Goal: Information Seeking & Learning: Check status

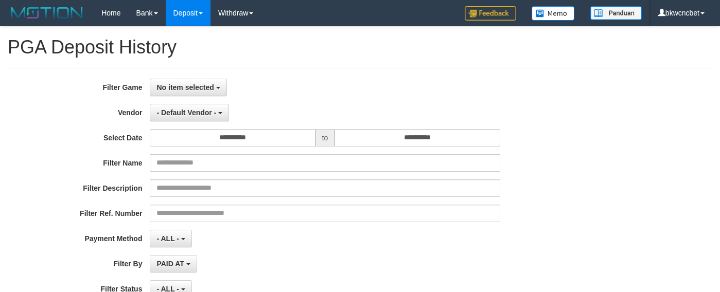
select select
select select "**"
click at [184, 93] on button "No item selected" at bounding box center [188, 87] width 77 height 17
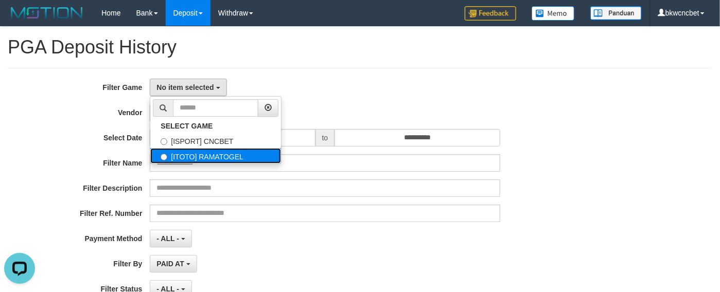
click at [218, 164] on label "[ITOTO] RAMATOGEL" at bounding box center [215, 155] width 131 height 15
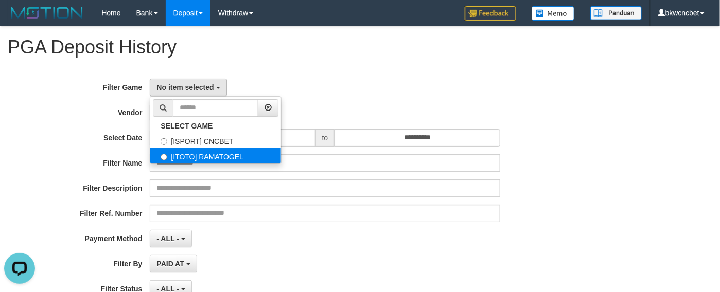
select select "****"
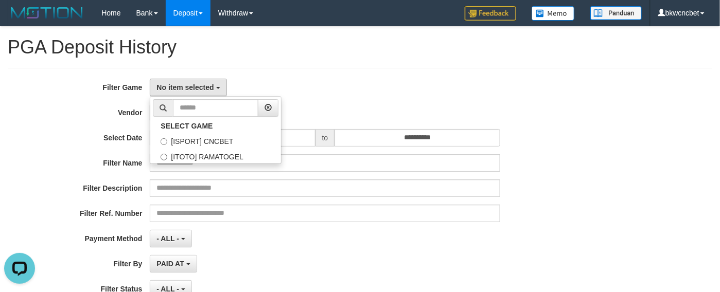
scroll to position [17, 0]
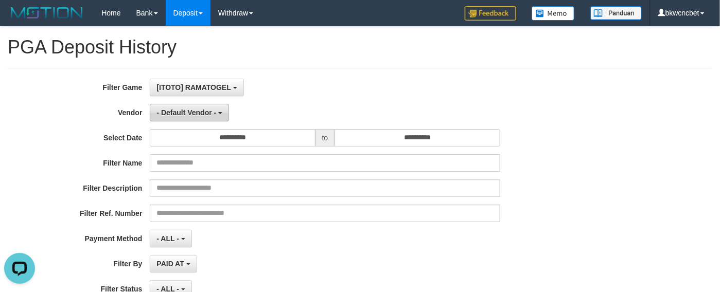
click at [189, 108] on button "- Default Vendor -" at bounding box center [189, 112] width 79 height 17
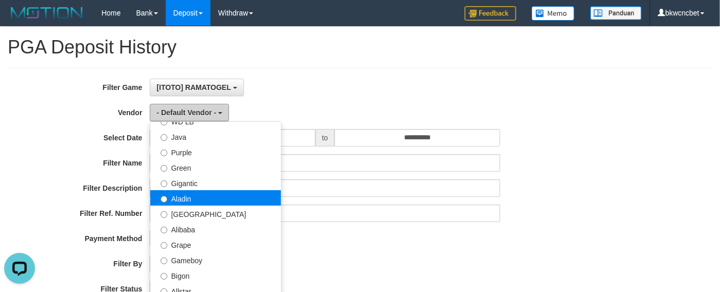
scroll to position [129, 0]
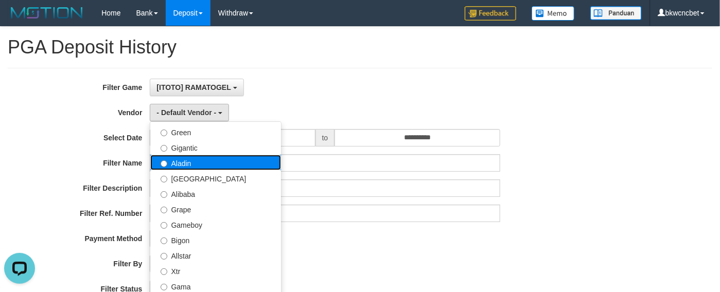
click at [187, 161] on label "Aladin" at bounding box center [215, 162] width 131 height 15
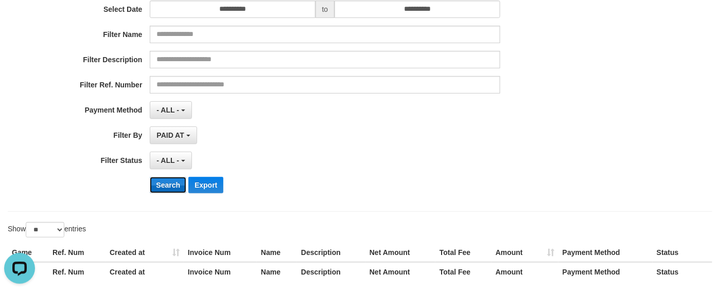
click at [173, 193] on button "Search" at bounding box center [168, 185] width 37 height 16
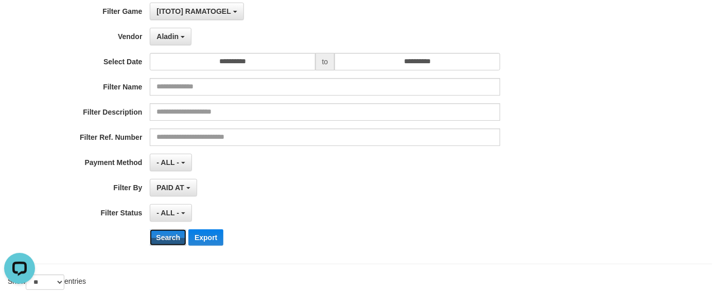
scroll to position [0, 0]
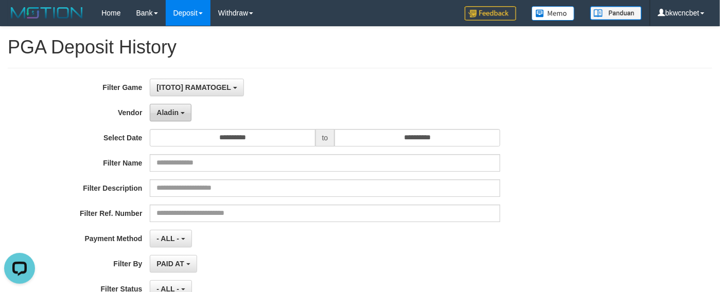
click at [171, 113] on span "Aladin" at bounding box center [167, 113] width 22 height 8
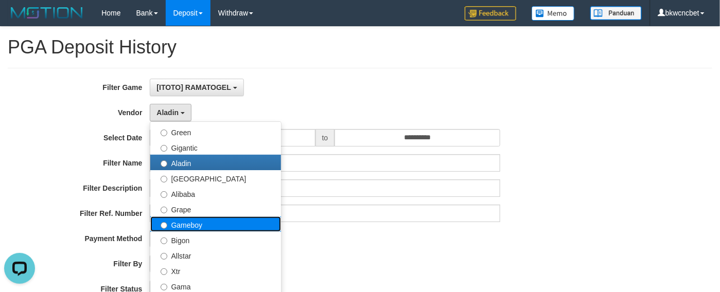
click at [190, 221] on label "Gameboy" at bounding box center [215, 224] width 131 height 15
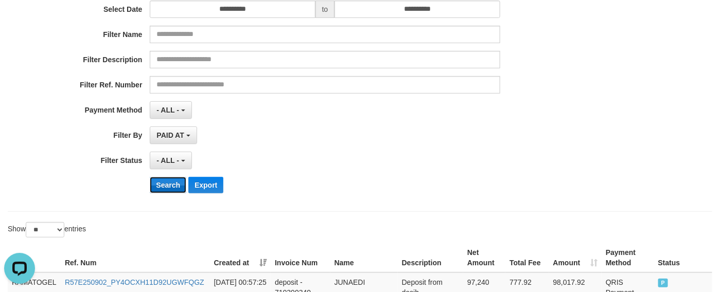
click at [176, 190] on button "Search" at bounding box center [168, 185] width 37 height 16
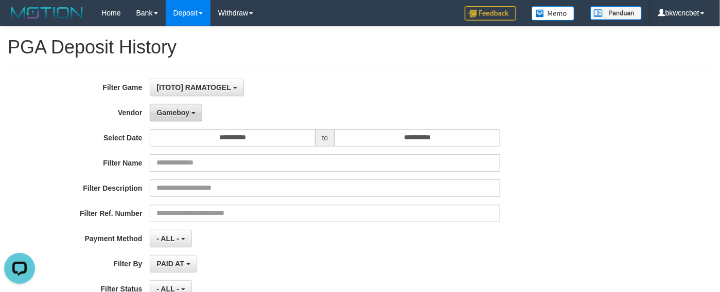
click at [170, 120] on button "Gameboy" at bounding box center [176, 112] width 52 height 17
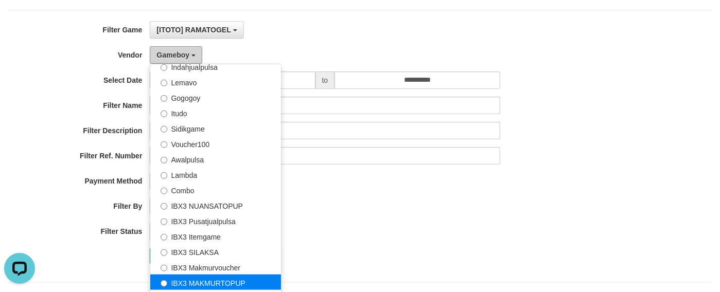
scroll to position [129, 0]
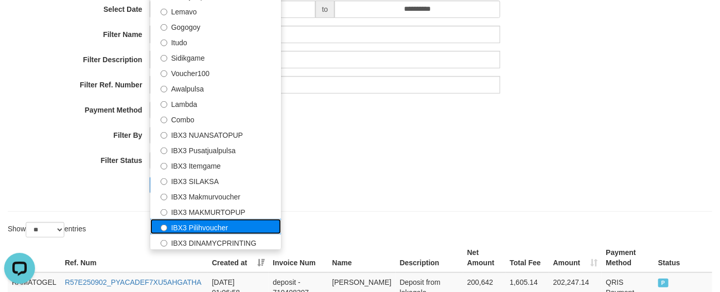
click at [198, 227] on label "IBX3 Pilihvoucher" at bounding box center [215, 226] width 131 height 15
select select "**********"
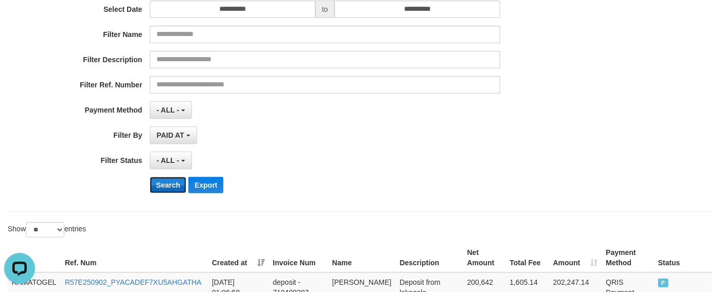
click at [163, 190] on button "Search" at bounding box center [168, 185] width 37 height 16
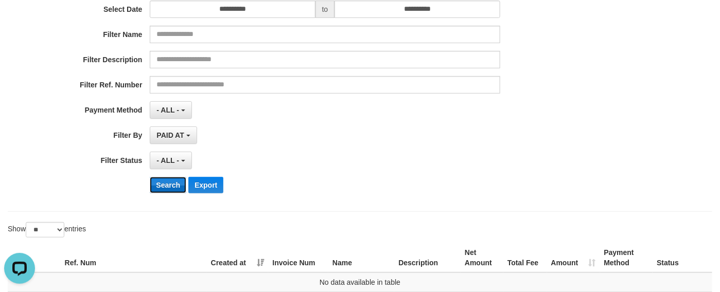
scroll to position [244, 0]
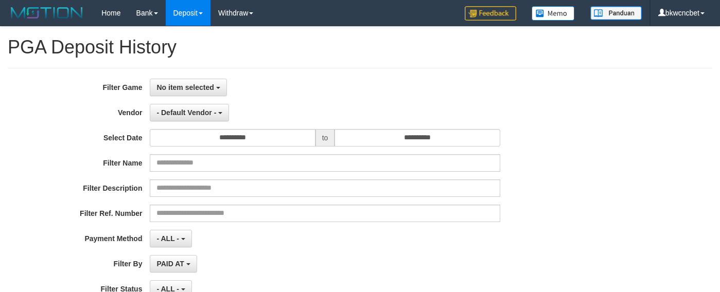
select select
select select "**"
click at [206, 96] on button "No item selected" at bounding box center [188, 87] width 77 height 17
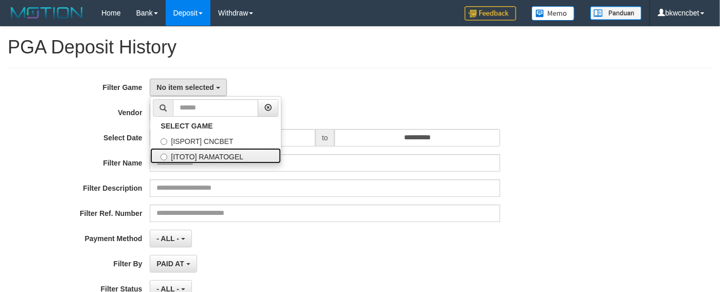
drag, startPoint x: 205, startPoint y: 159, endPoint x: 204, endPoint y: 147, distance: 12.4
click at [205, 159] on label "[ITOTO] RAMATOGEL" at bounding box center [215, 155] width 131 height 15
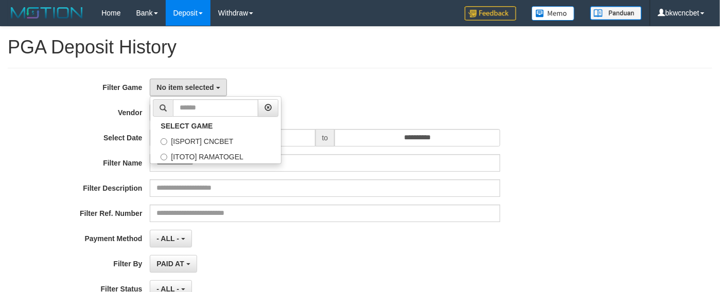
select select "****"
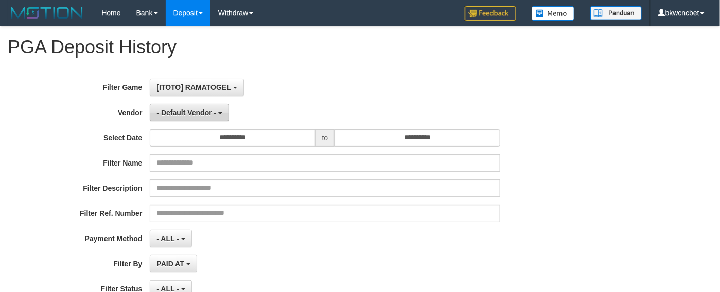
scroll to position [17, 0]
drag, startPoint x: 196, startPoint y: 117, endPoint x: 185, endPoint y: 172, distance: 55.6
click at [195, 116] on button "- Default Vendor -" at bounding box center [189, 112] width 79 height 17
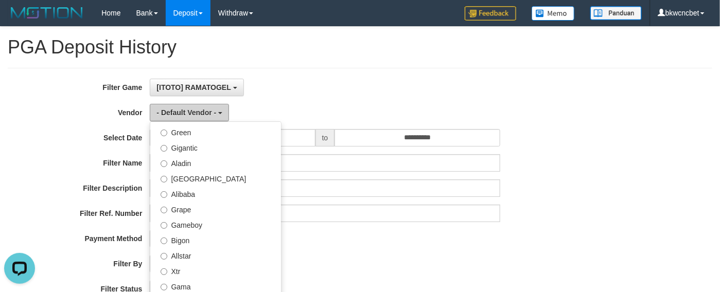
scroll to position [0, 0]
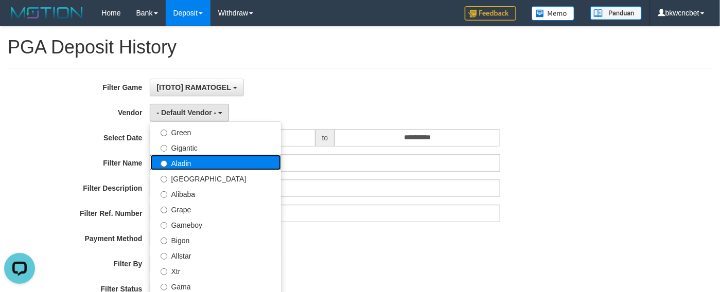
click at [187, 167] on label "Aladin" at bounding box center [215, 162] width 131 height 15
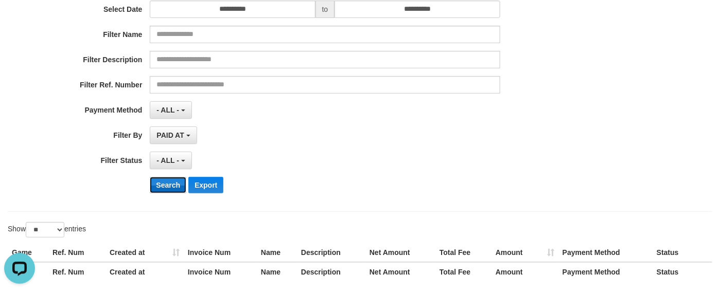
click at [164, 193] on button "Search" at bounding box center [168, 185] width 37 height 16
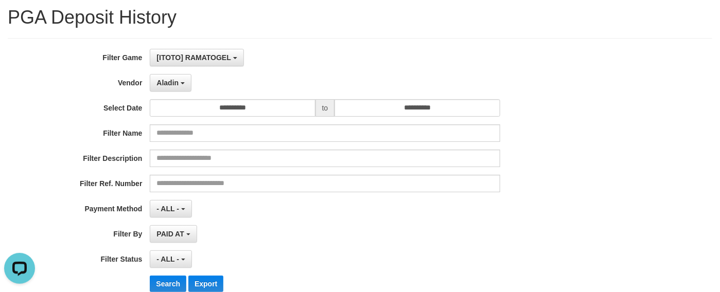
scroll to position [25, 0]
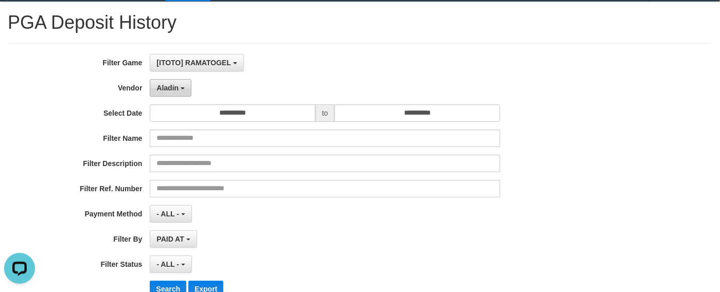
click at [186, 90] on button "Aladin" at bounding box center [171, 87] width 42 height 17
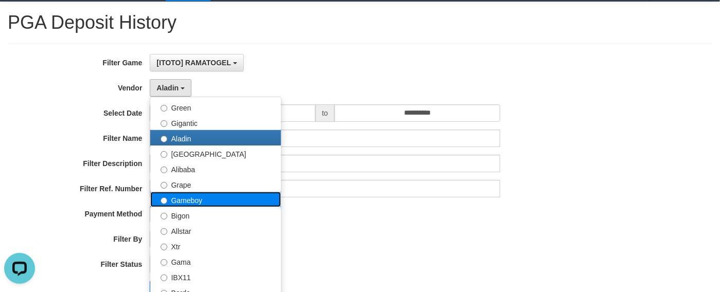
click at [199, 201] on label "Gameboy" at bounding box center [215, 199] width 131 height 15
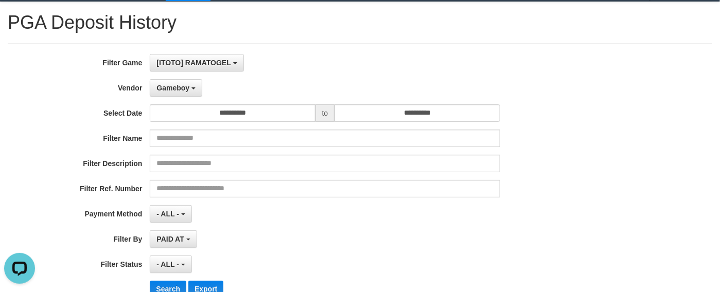
scroll to position [153, 0]
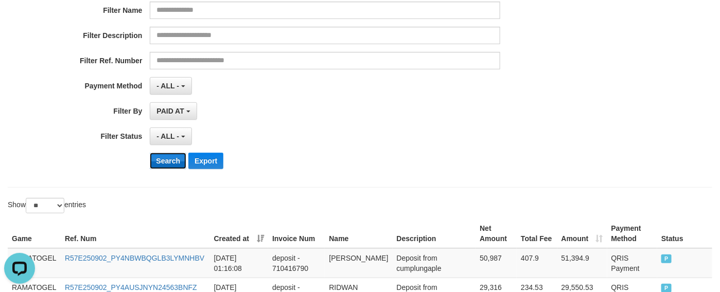
click at [179, 169] on button "Search" at bounding box center [168, 161] width 37 height 16
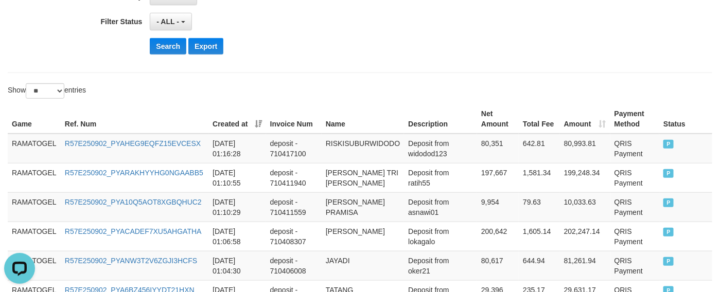
scroll to position [0, 0]
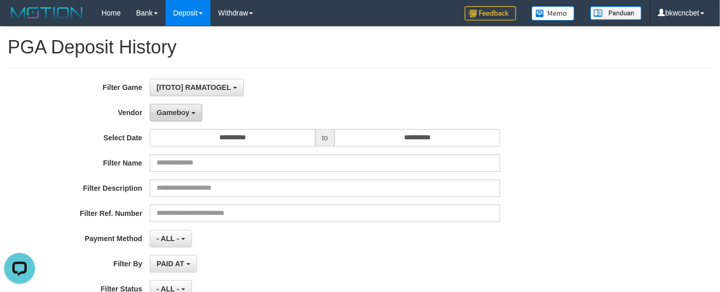
click at [187, 116] on span "Gameboy" at bounding box center [172, 113] width 33 height 8
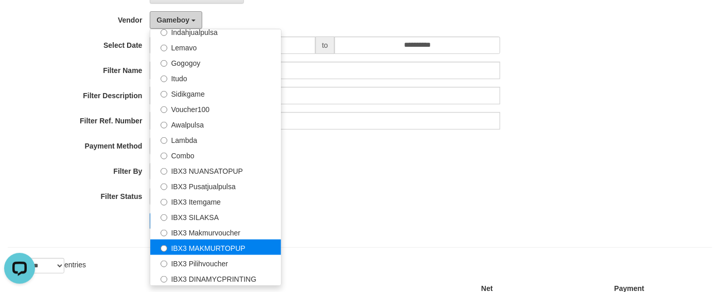
scroll to position [129, 0]
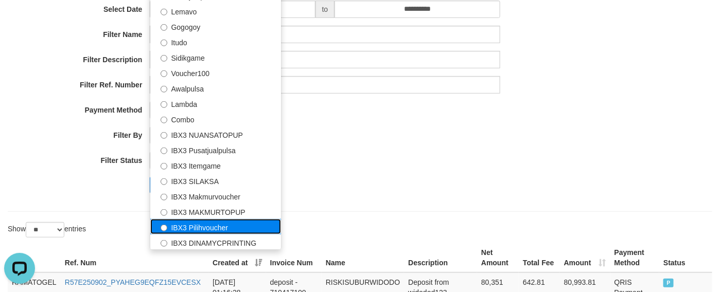
click at [203, 227] on label "IBX3 Pilihvoucher" at bounding box center [215, 226] width 131 height 15
select select "**********"
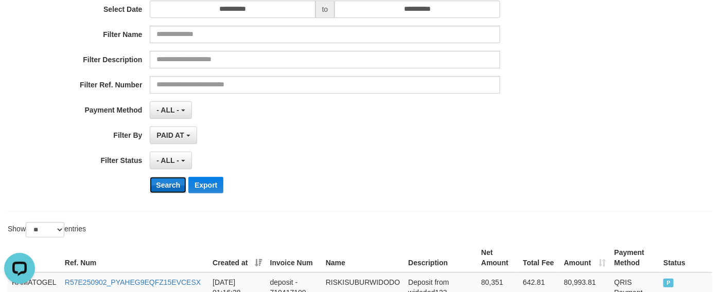
click at [158, 186] on button "Search" at bounding box center [168, 185] width 37 height 16
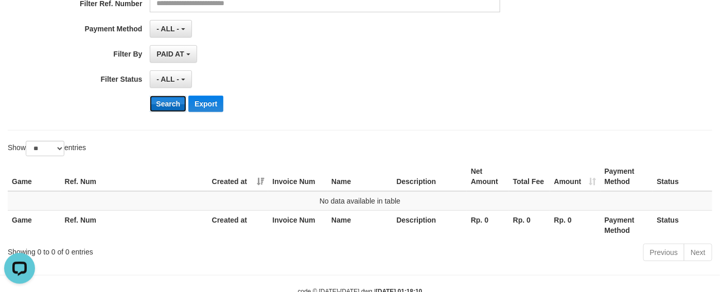
scroll to position [244, 0]
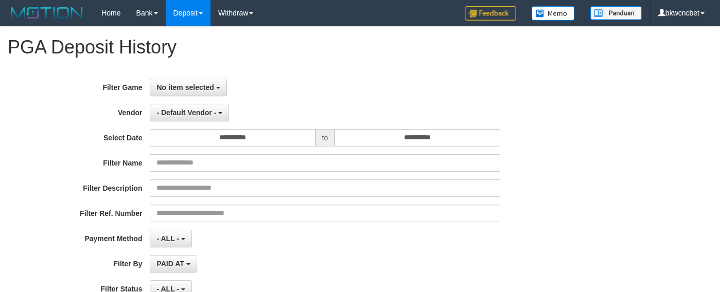
select select
select select "**"
click at [181, 82] on button "No item selected" at bounding box center [188, 87] width 77 height 17
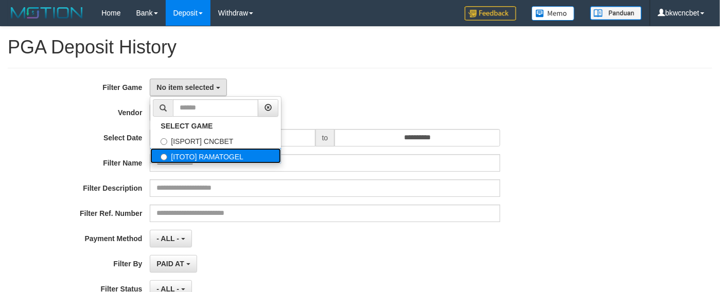
click at [205, 159] on label "[ITOTO] RAMATOGEL" at bounding box center [215, 155] width 131 height 15
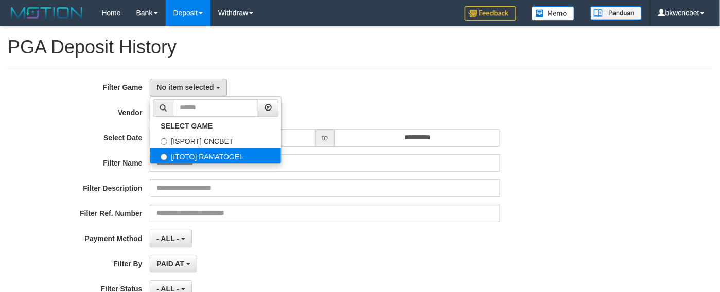
select select "****"
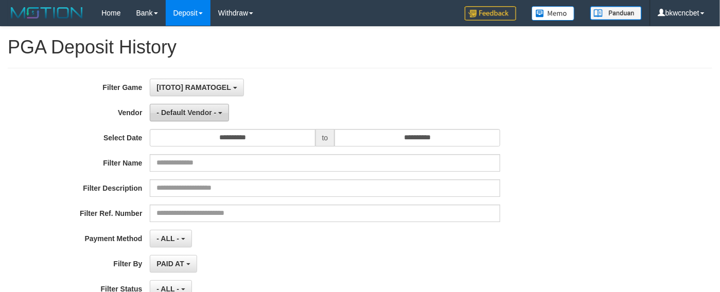
scroll to position [17, 0]
click at [202, 117] on button "- Default Vendor -" at bounding box center [189, 112] width 79 height 17
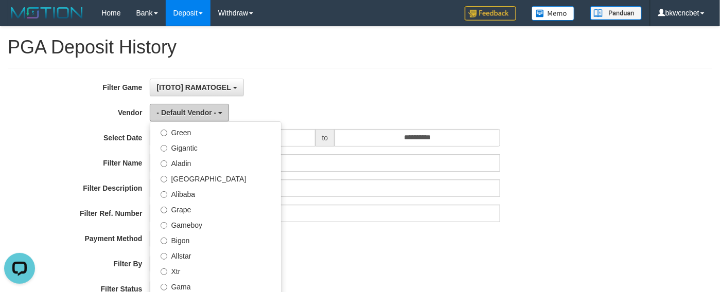
scroll to position [0, 0]
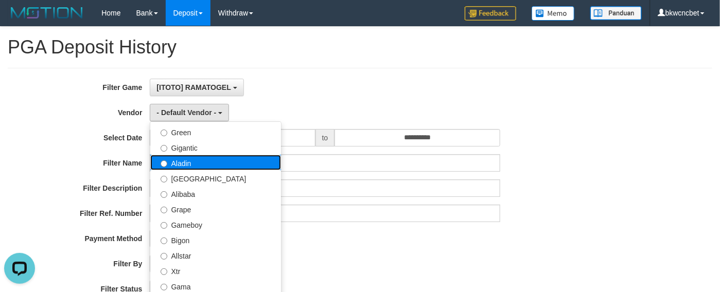
click at [199, 169] on label "Aladin" at bounding box center [215, 162] width 131 height 15
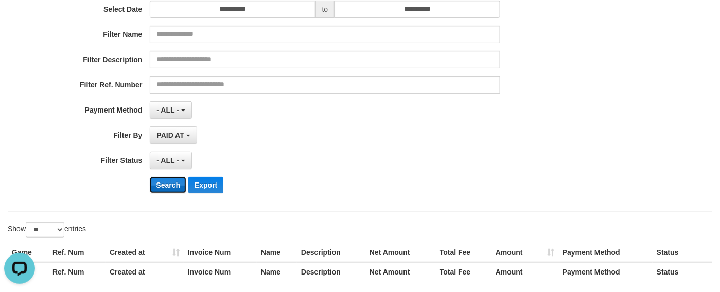
click at [176, 184] on button "Search" at bounding box center [168, 185] width 37 height 16
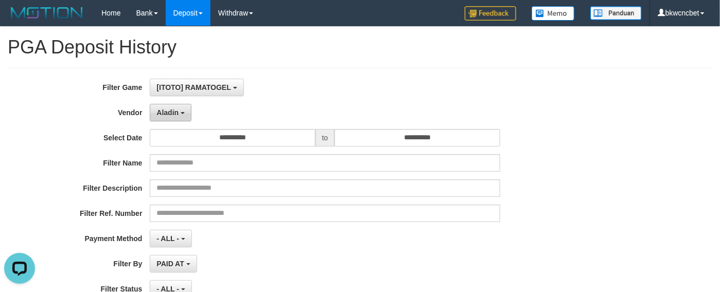
click at [185, 117] on button "Aladin" at bounding box center [171, 112] width 42 height 17
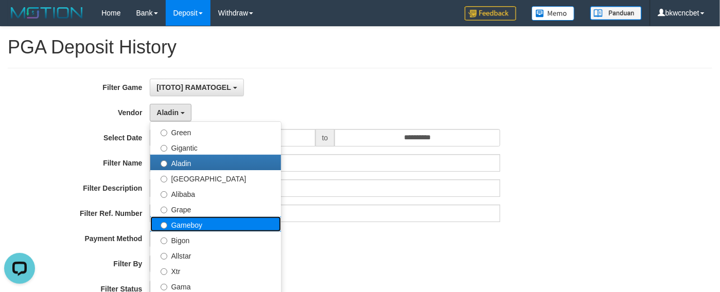
click at [187, 221] on label "Gameboy" at bounding box center [215, 224] width 131 height 15
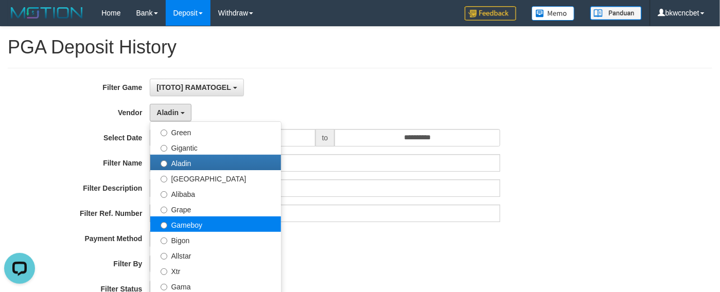
select select "**********"
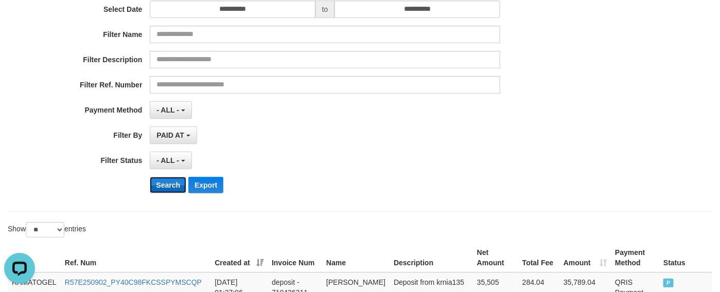
click at [170, 189] on button "Search" at bounding box center [168, 185] width 37 height 16
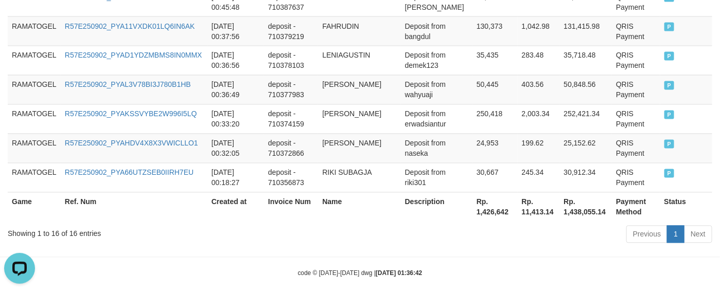
scroll to position [698, 0]
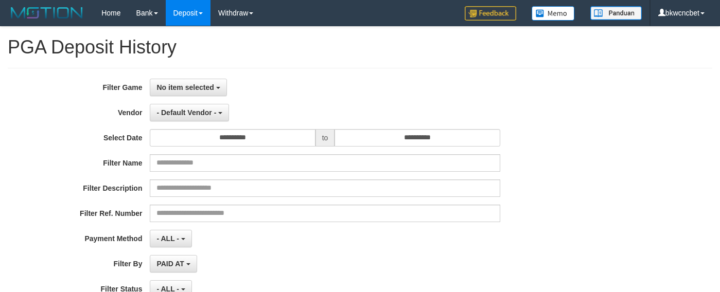
select select
select select "**"
click at [191, 93] on button "No item selected" at bounding box center [188, 87] width 77 height 17
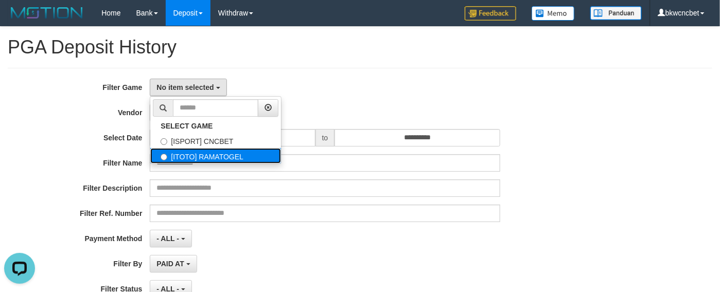
click at [199, 154] on label "[ITOTO] RAMATOGEL" at bounding box center [215, 155] width 131 height 15
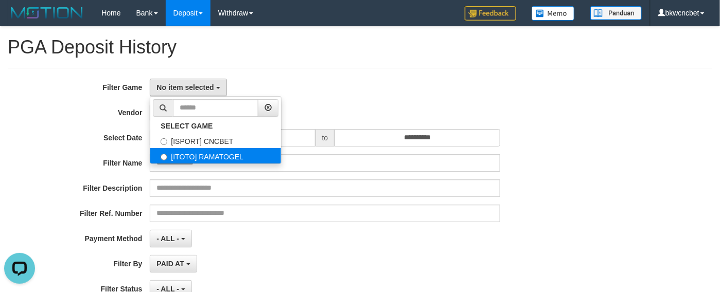
select select "****"
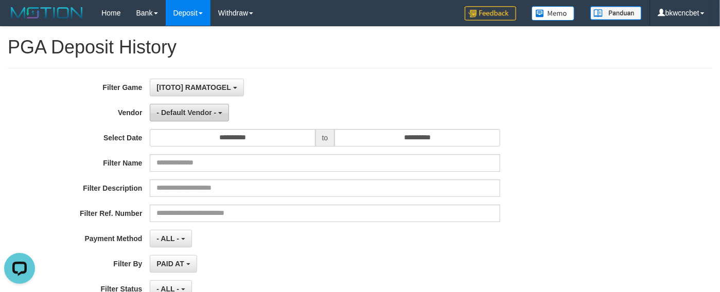
scroll to position [17, 0]
click at [201, 121] on button "- Default Vendor -" at bounding box center [189, 112] width 79 height 17
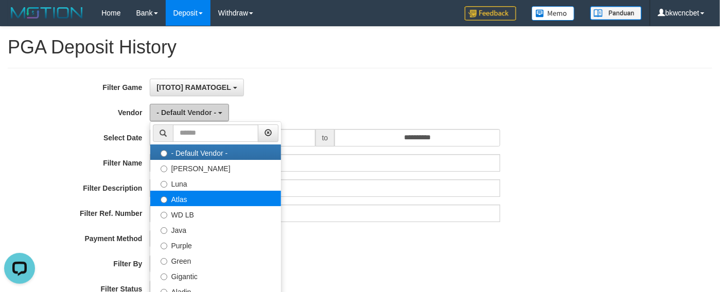
scroll to position [129, 0]
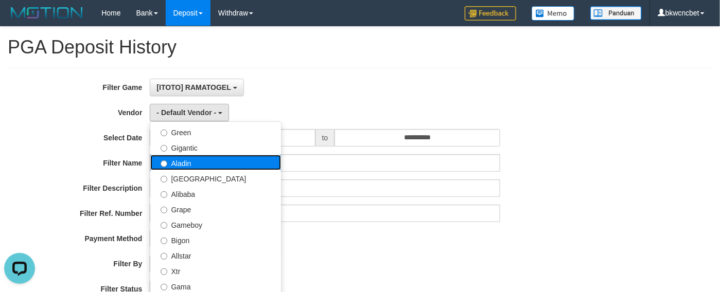
click at [198, 168] on label "Aladin" at bounding box center [215, 162] width 131 height 15
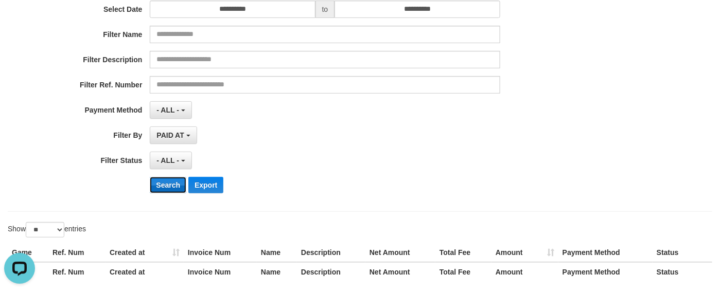
click at [171, 190] on button "Search" at bounding box center [168, 185] width 37 height 16
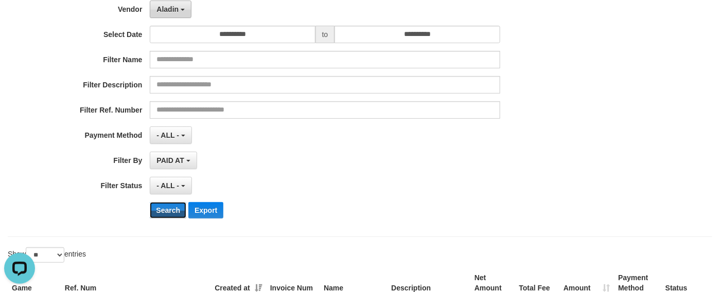
scroll to position [0, 0]
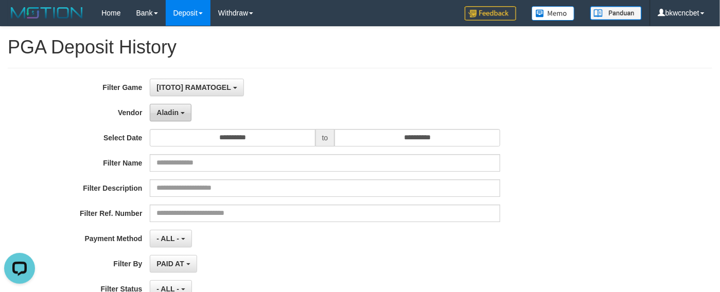
click at [184, 105] on button "Aladin" at bounding box center [171, 112] width 42 height 17
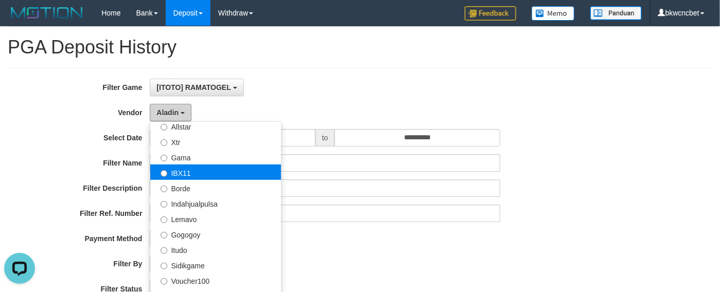
scroll to position [129, 0]
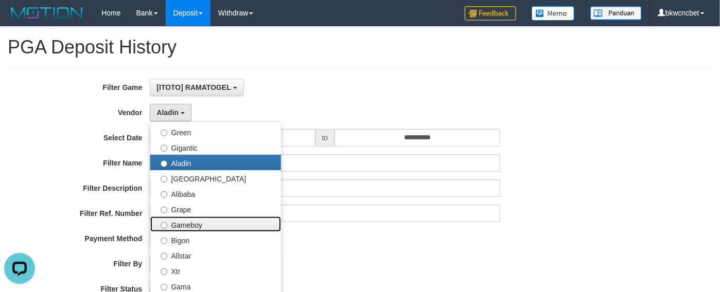
click at [185, 220] on label "Gameboy" at bounding box center [215, 224] width 131 height 15
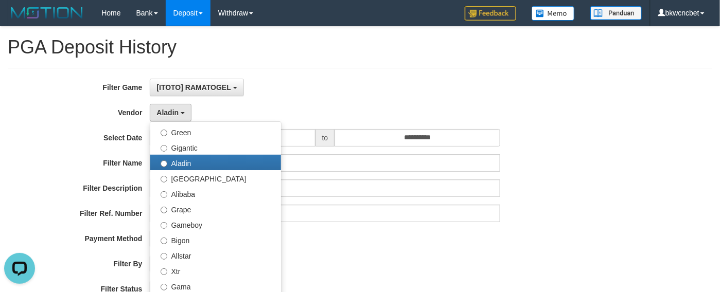
select select "**********"
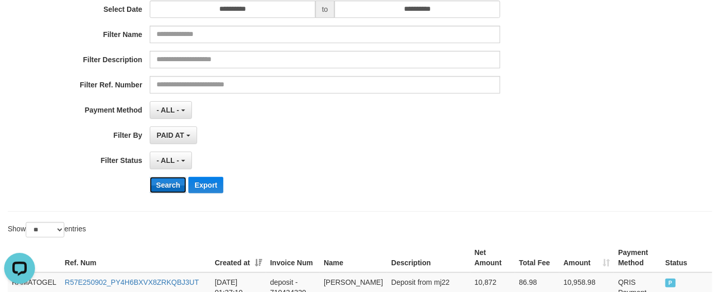
click at [169, 183] on button "Search" at bounding box center [168, 185] width 37 height 16
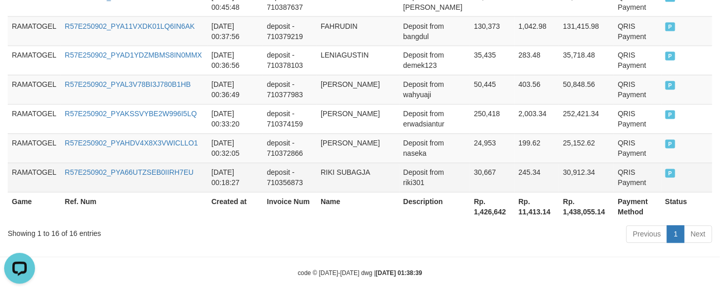
scroll to position [698, 0]
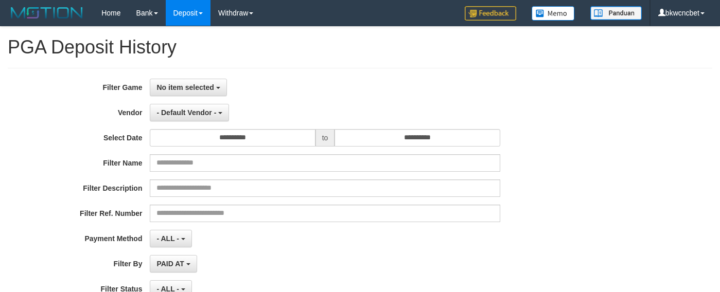
select select
select select "**"
click at [189, 79] on button "No item selected" at bounding box center [188, 87] width 77 height 17
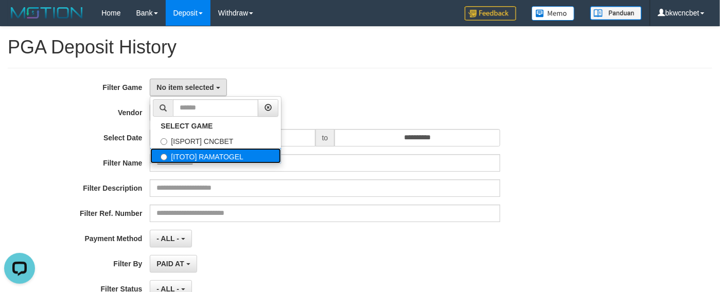
click at [220, 162] on label "[ITOTO] RAMATOGEL" at bounding box center [215, 155] width 131 height 15
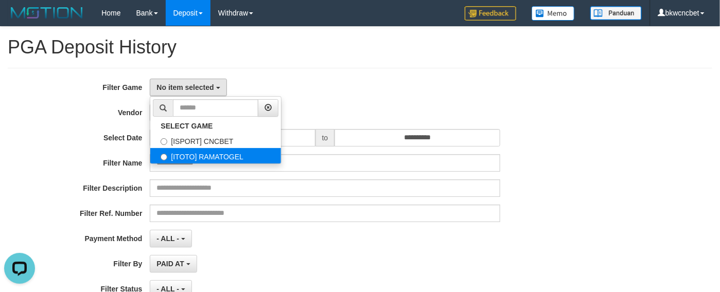
select select "****"
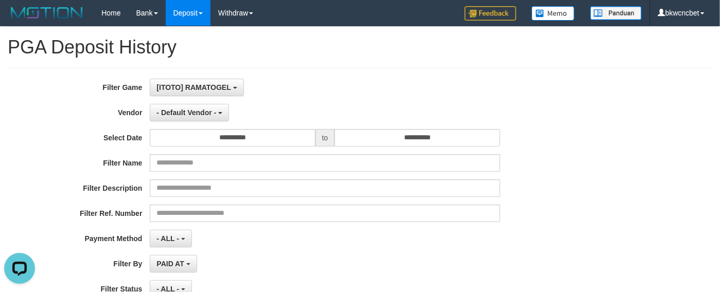
scroll to position [17, 0]
click at [195, 113] on span "- Default Vendor -" at bounding box center [186, 113] width 60 height 8
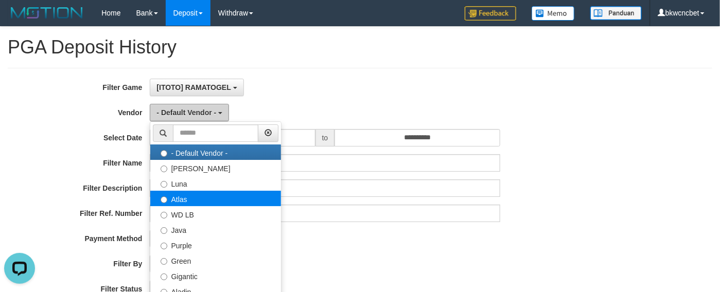
scroll to position [129, 0]
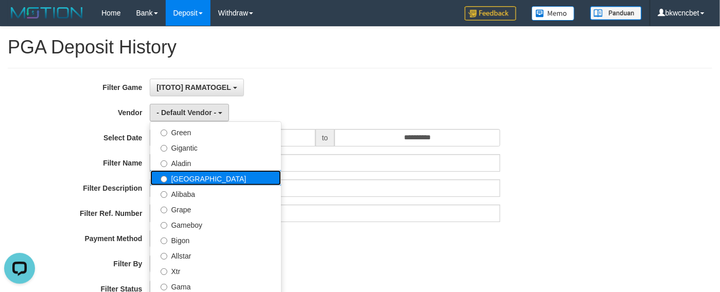
click at [191, 173] on label "[GEOGRAPHIC_DATA]" at bounding box center [215, 177] width 131 height 15
select select "**********"
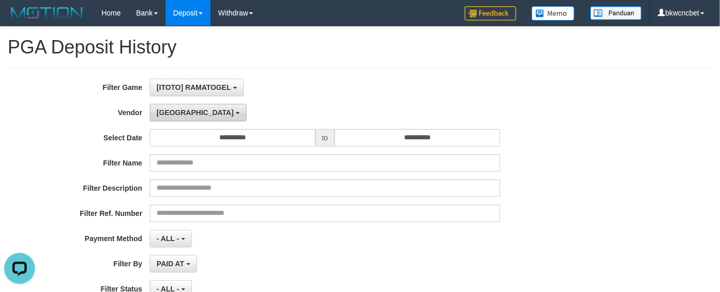
click at [178, 116] on button "[GEOGRAPHIC_DATA]" at bounding box center [198, 112] width 96 height 17
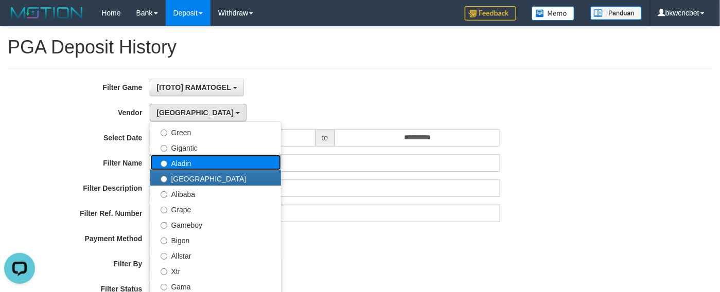
click at [196, 167] on label "Aladin" at bounding box center [215, 162] width 131 height 15
select select "**********"
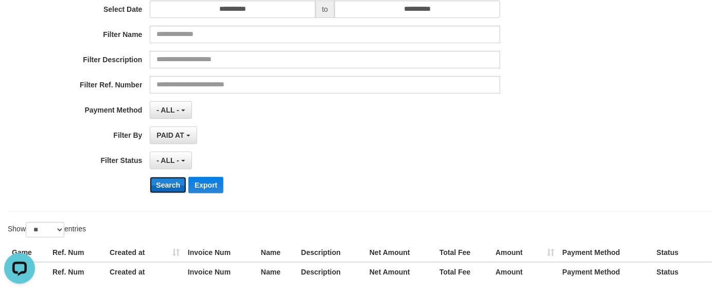
click at [164, 184] on button "Search" at bounding box center [168, 185] width 37 height 16
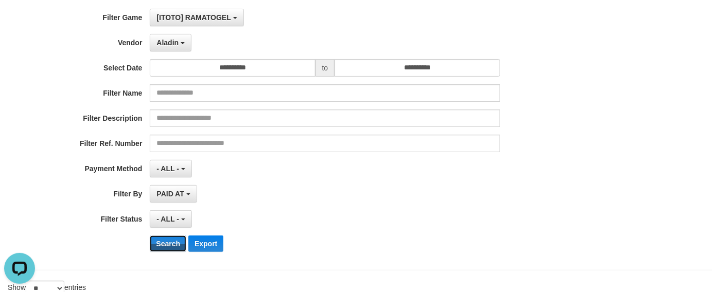
scroll to position [0, 0]
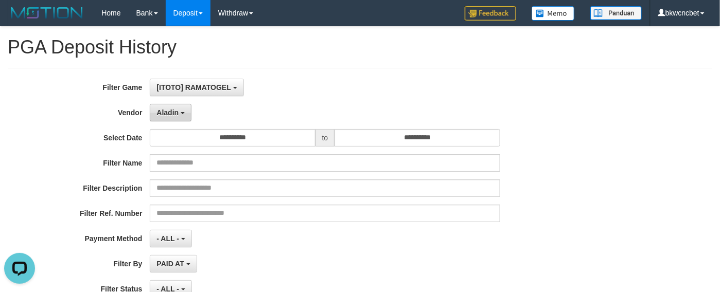
click at [164, 104] on button "Aladin" at bounding box center [171, 112] width 42 height 17
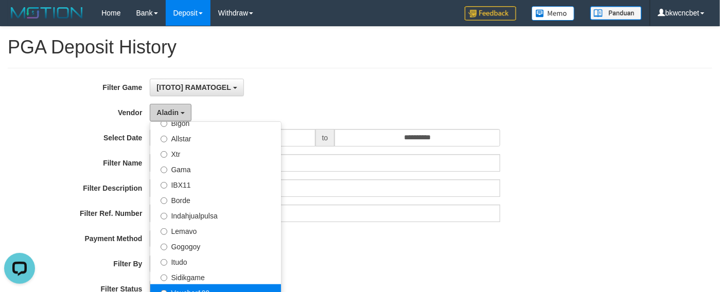
scroll to position [208, 0]
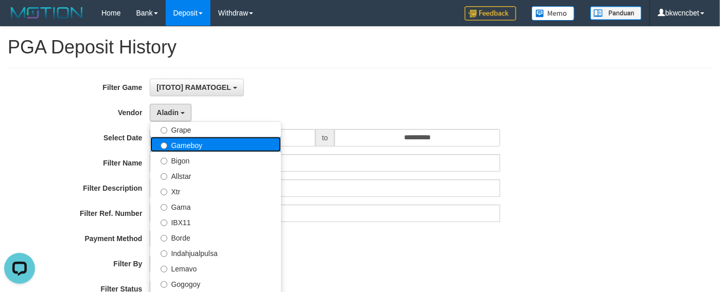
click at [203, 145] on label "Gameboy" at bounding box center [215, 144] width 131 height 15
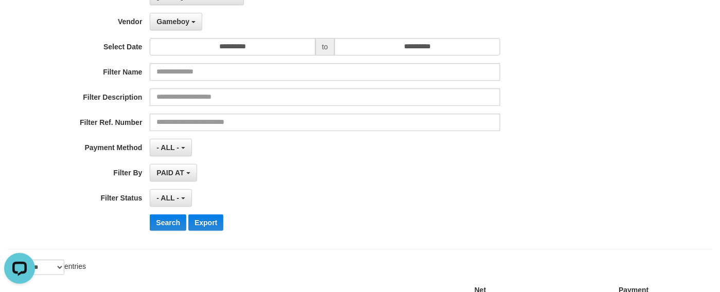
scroll to position [129, 0]
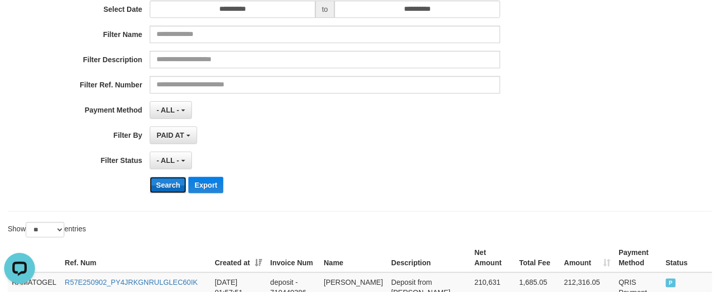
click at [172, 189] on button "Search" at bounding box center [168, 185] width 37 height 16
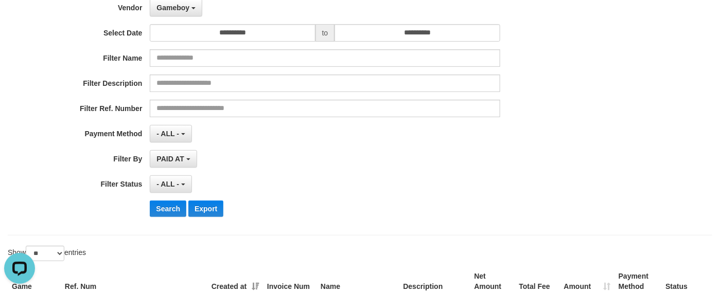
scroll to position [0, 0]
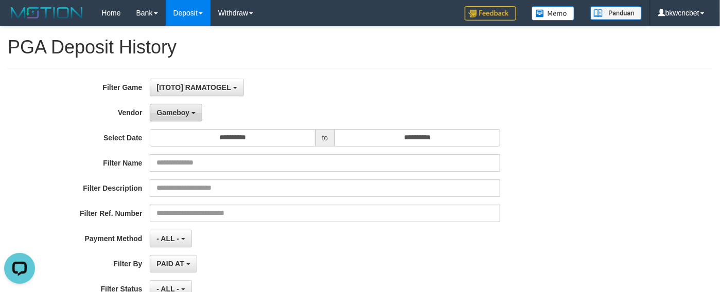
click at [178, 115] on span "Gameboy" at bounding box center [172, 113] width 33 height 8
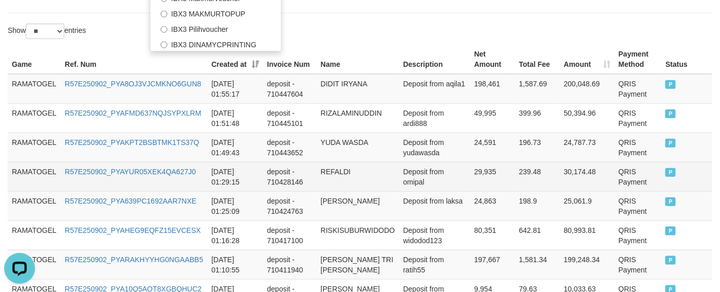
scroll to position [129, 0]
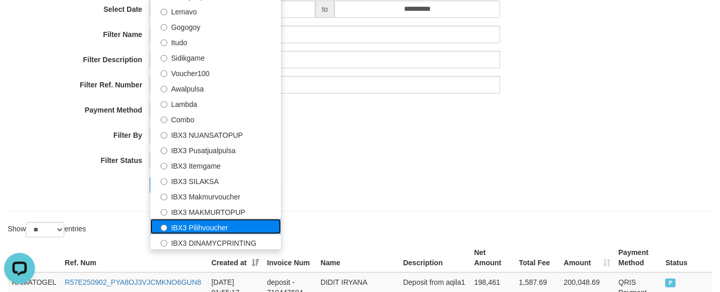
click at [196, 226] on label "IBX3 Pilihvoucher" at bounding box center [215, 226] width 131 height 15
select select "**********"
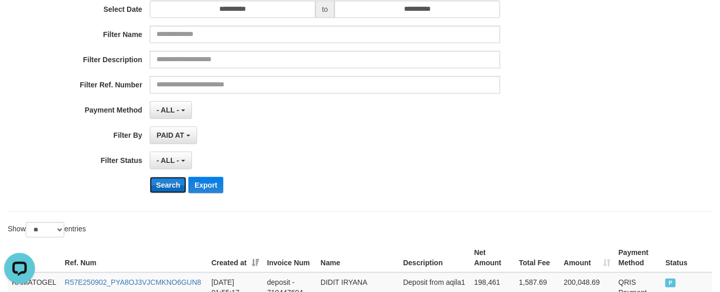
click at [170, 184] on button "Search" at bounding box center [168, 185] width 37 height 16
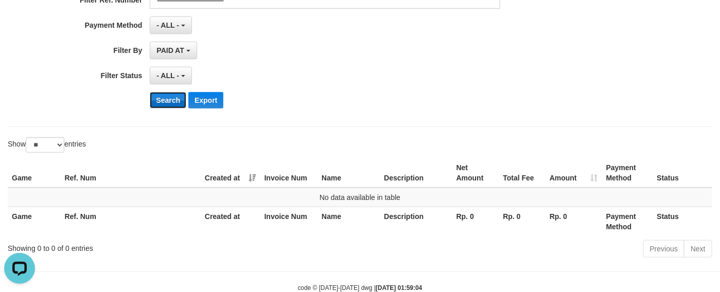
scroll to position [244, 0]
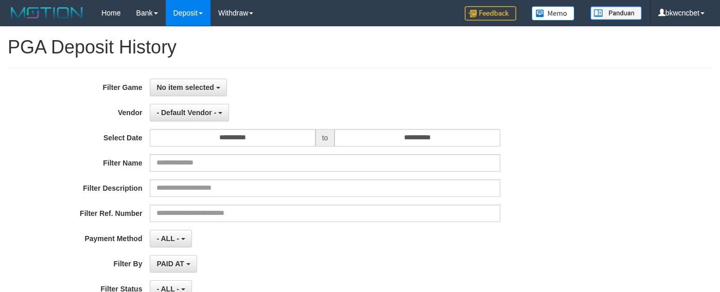
select select
select select "**"
